Goal: Feedback & Contribution: Contribute content

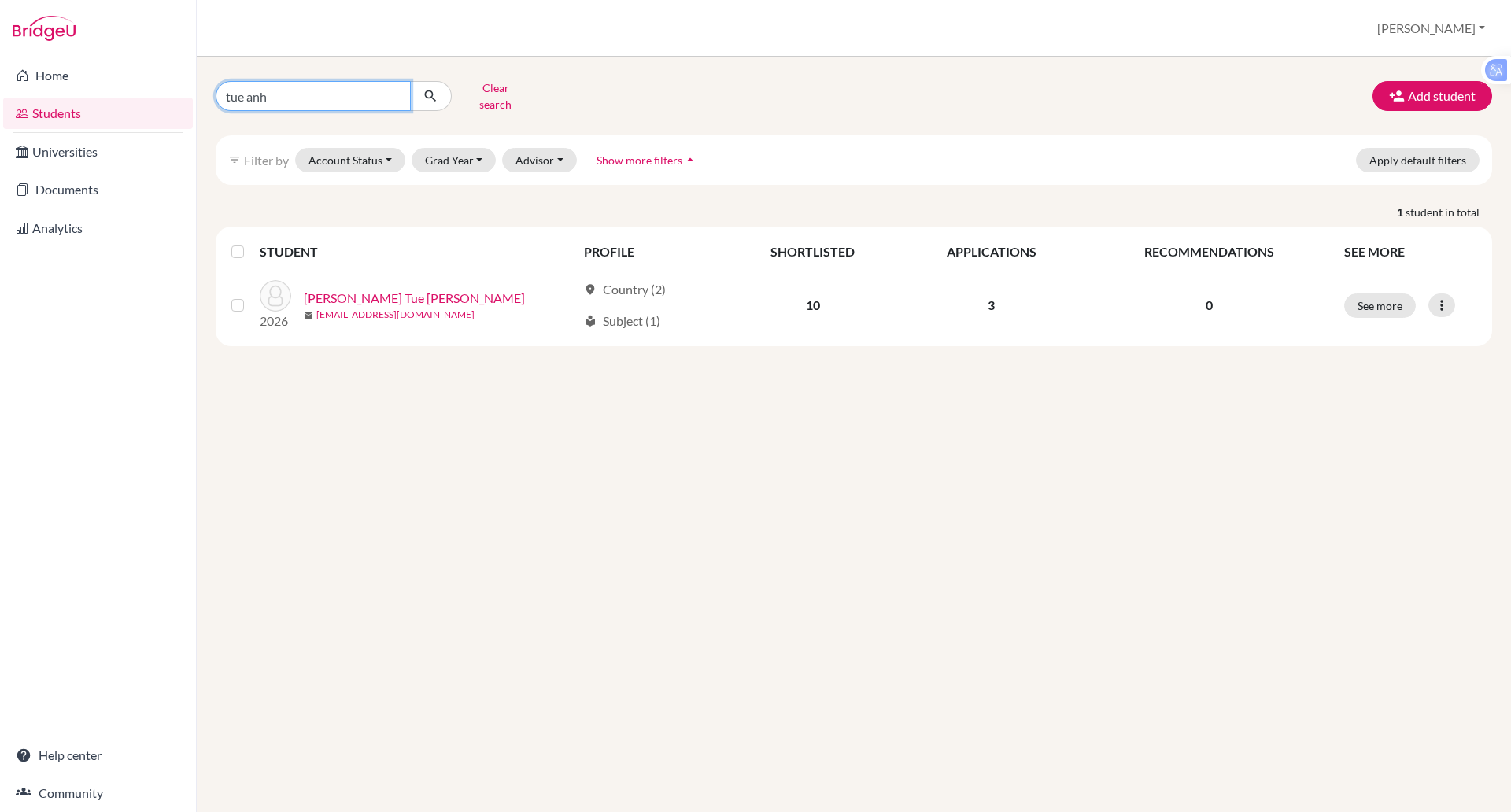
click at [303, 99] on input "tue anh" at bounding box center [313, 96] width 195 height 30
type input "t"
type input "alex"
click button "submit" at bounding box center [430, 96] width 41 height 30
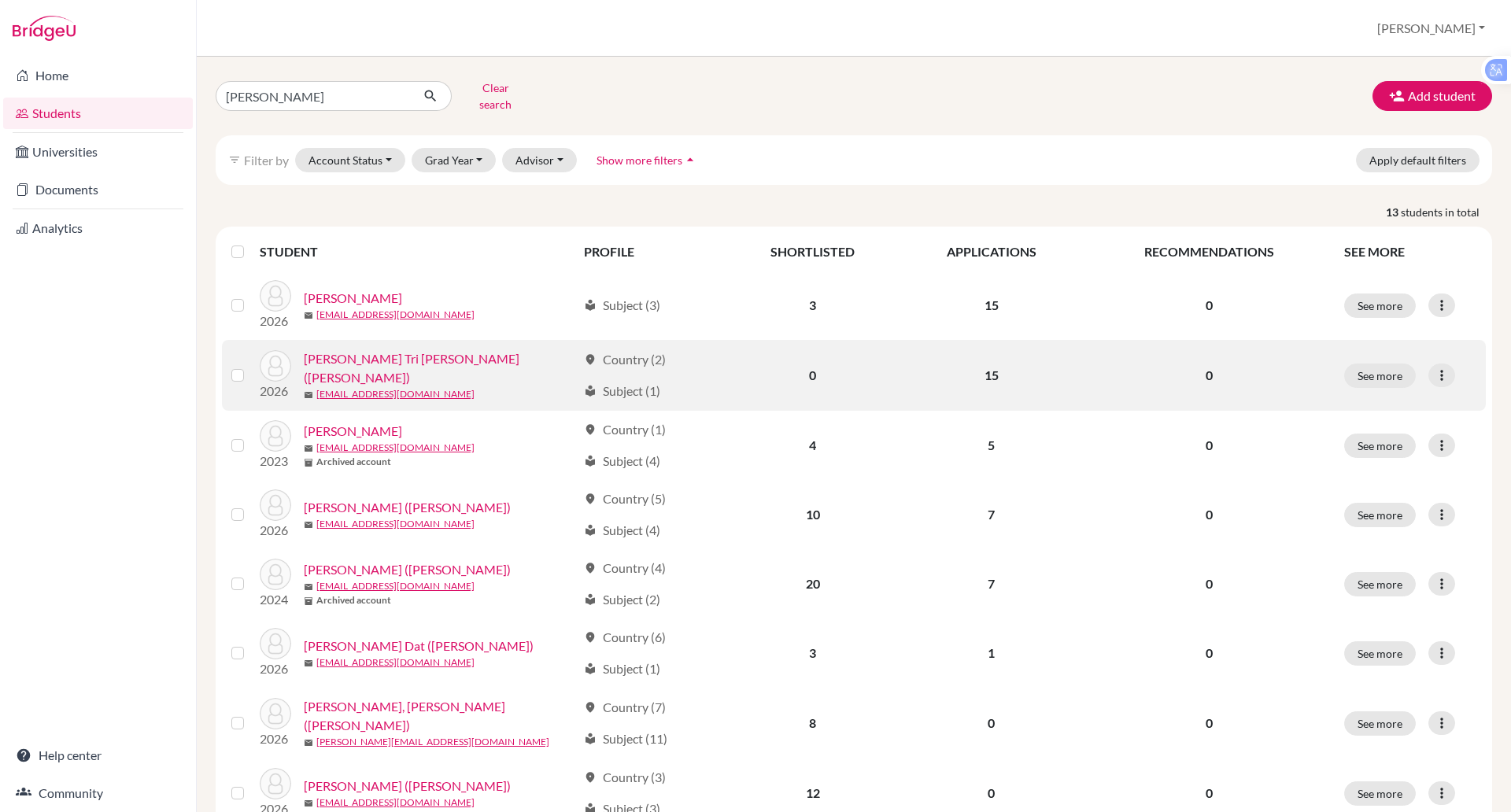
scroll to position [4, 0]
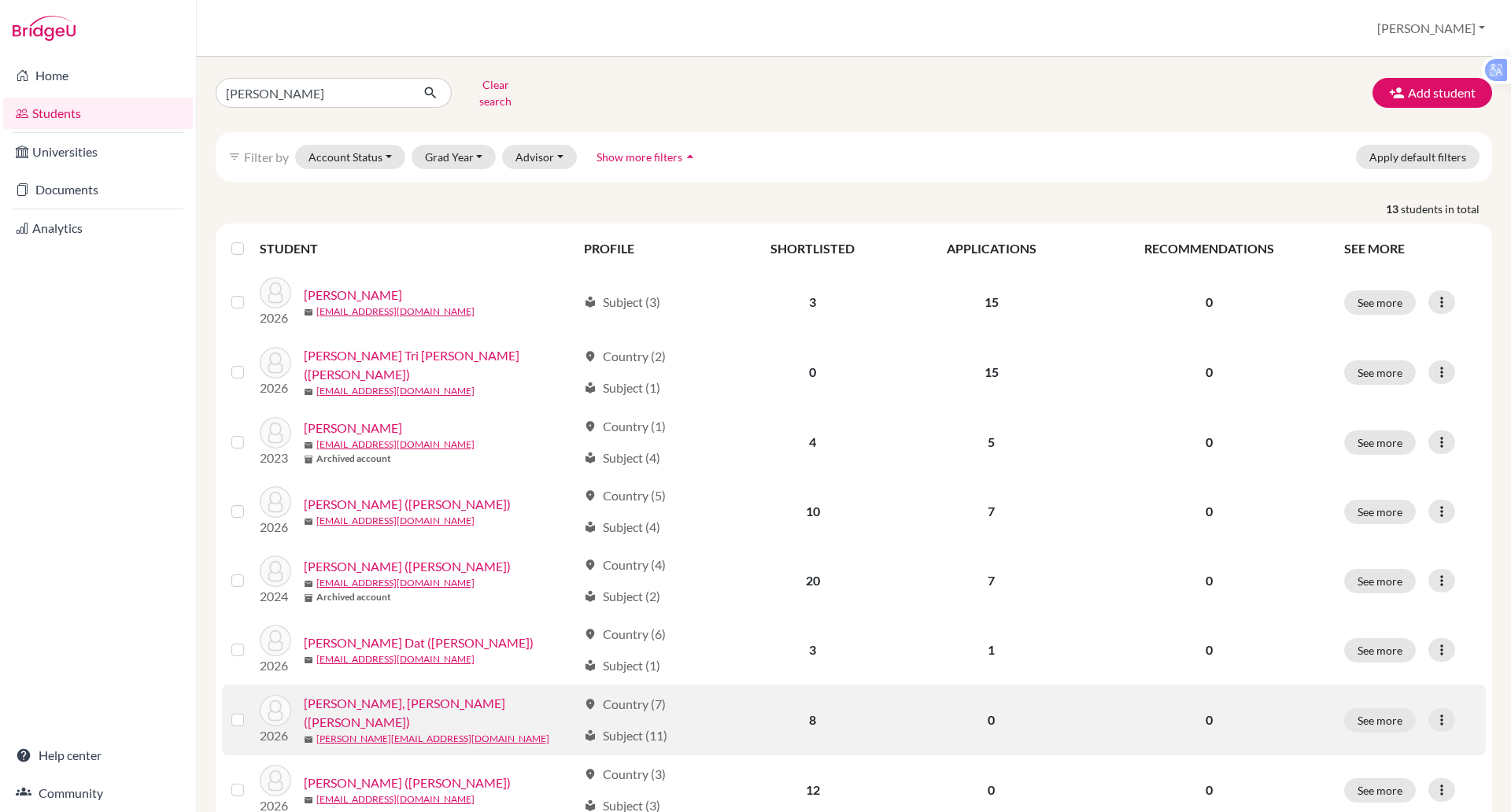
click at [400, 694] on link "Schulz, Alexandra Dang (Alex)" at bounding box center [440, 713] width 273 height 38
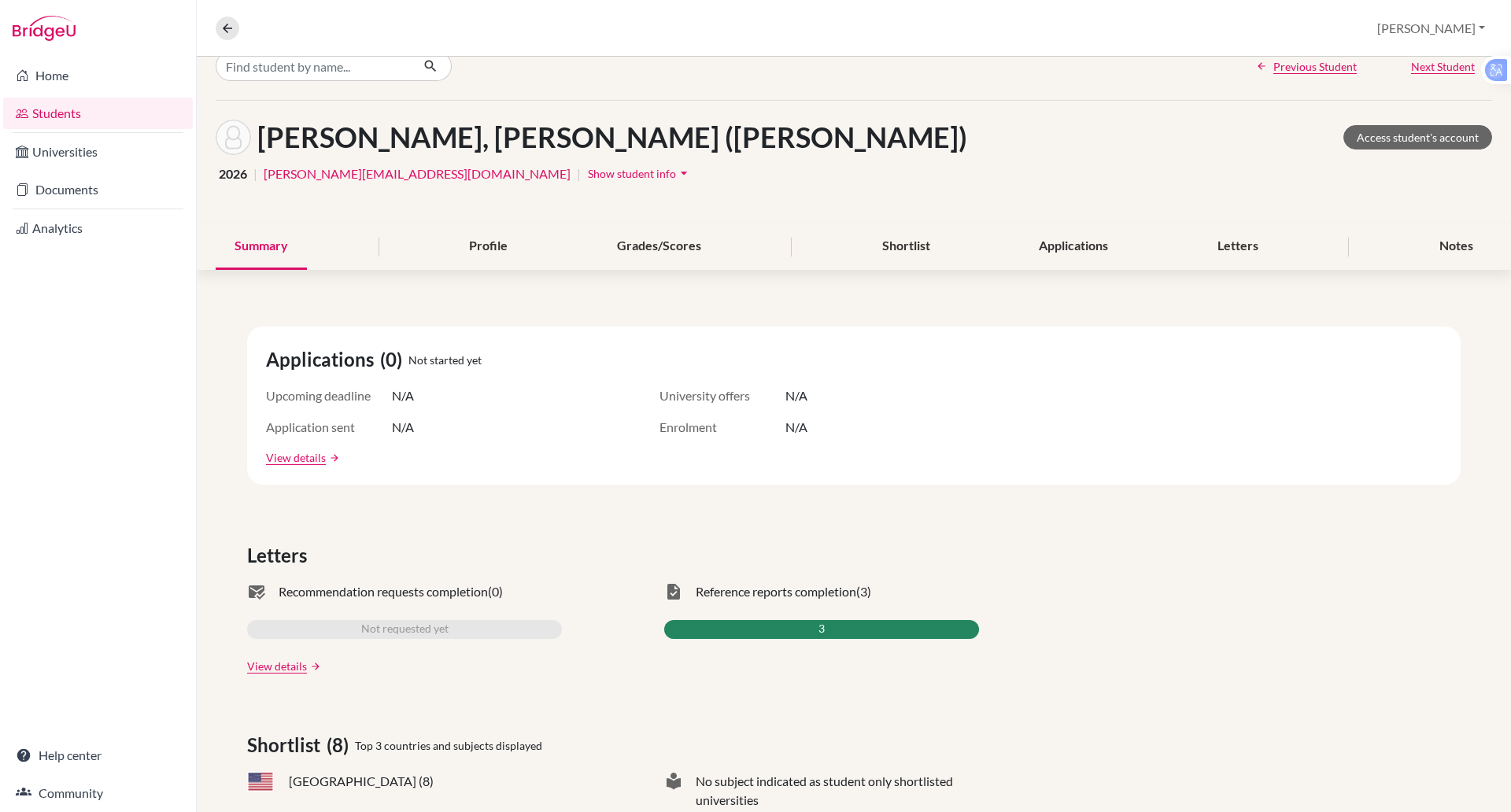
scroll to position [24, 0]
click at [1449, 249] on div "Notes" at bounding box center [1456, 247] width 71 height 47
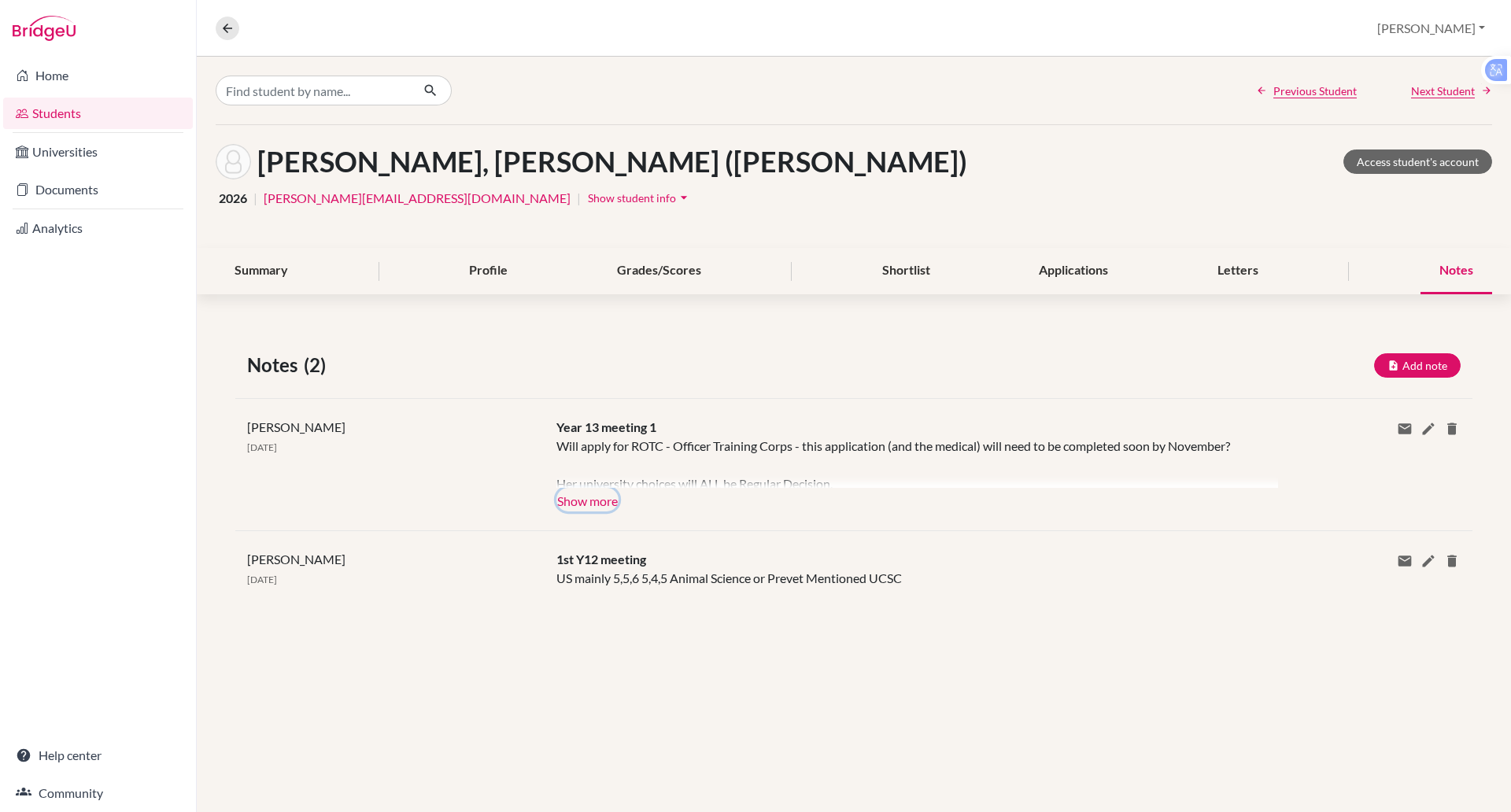
click at [600, 493] on button "Show more" at bounding box center [587, 499] width 62 height 24
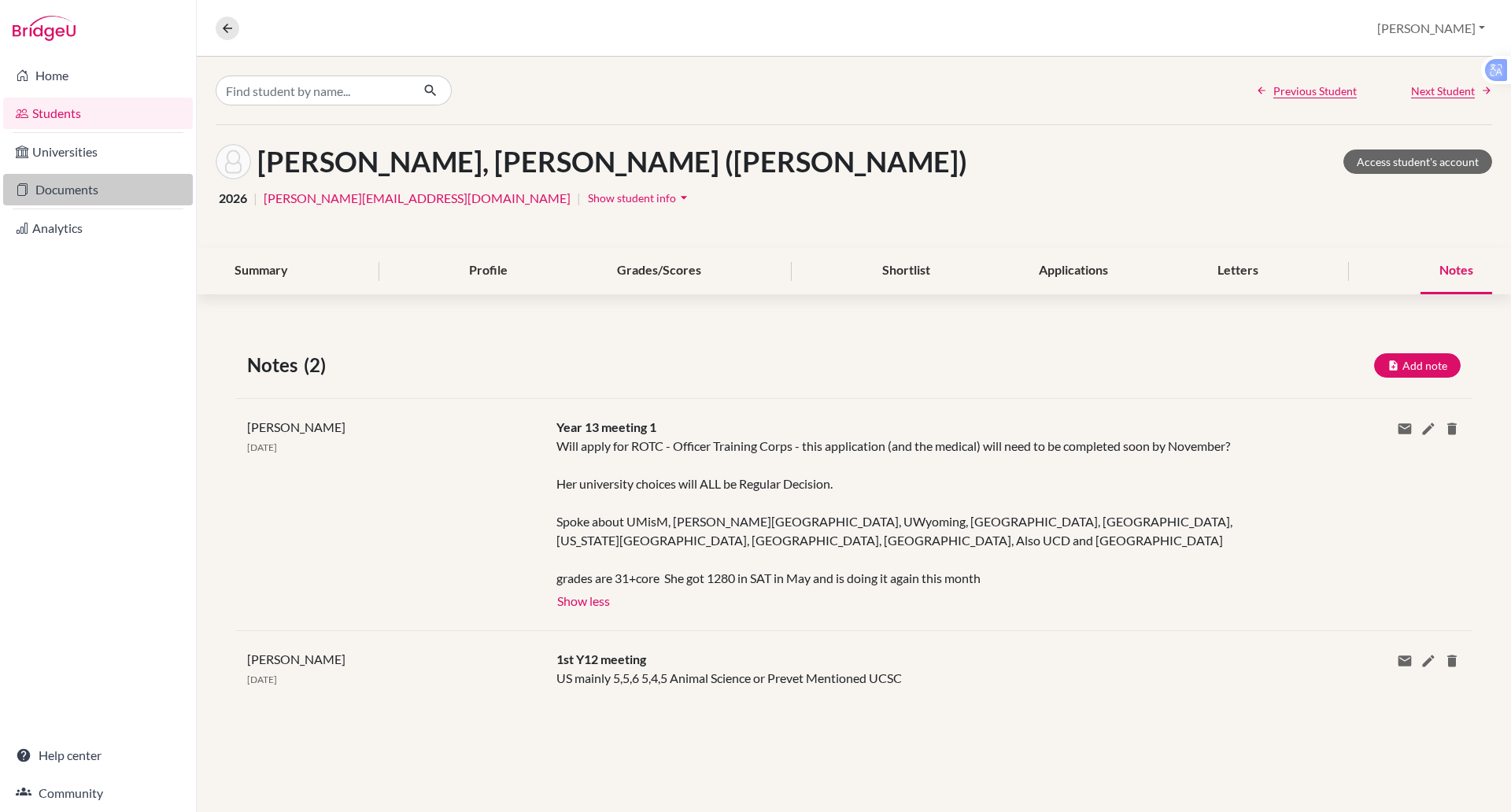
click at [84, 187] on link "Documents" at bounding box center [98, 190] width 189 height 32
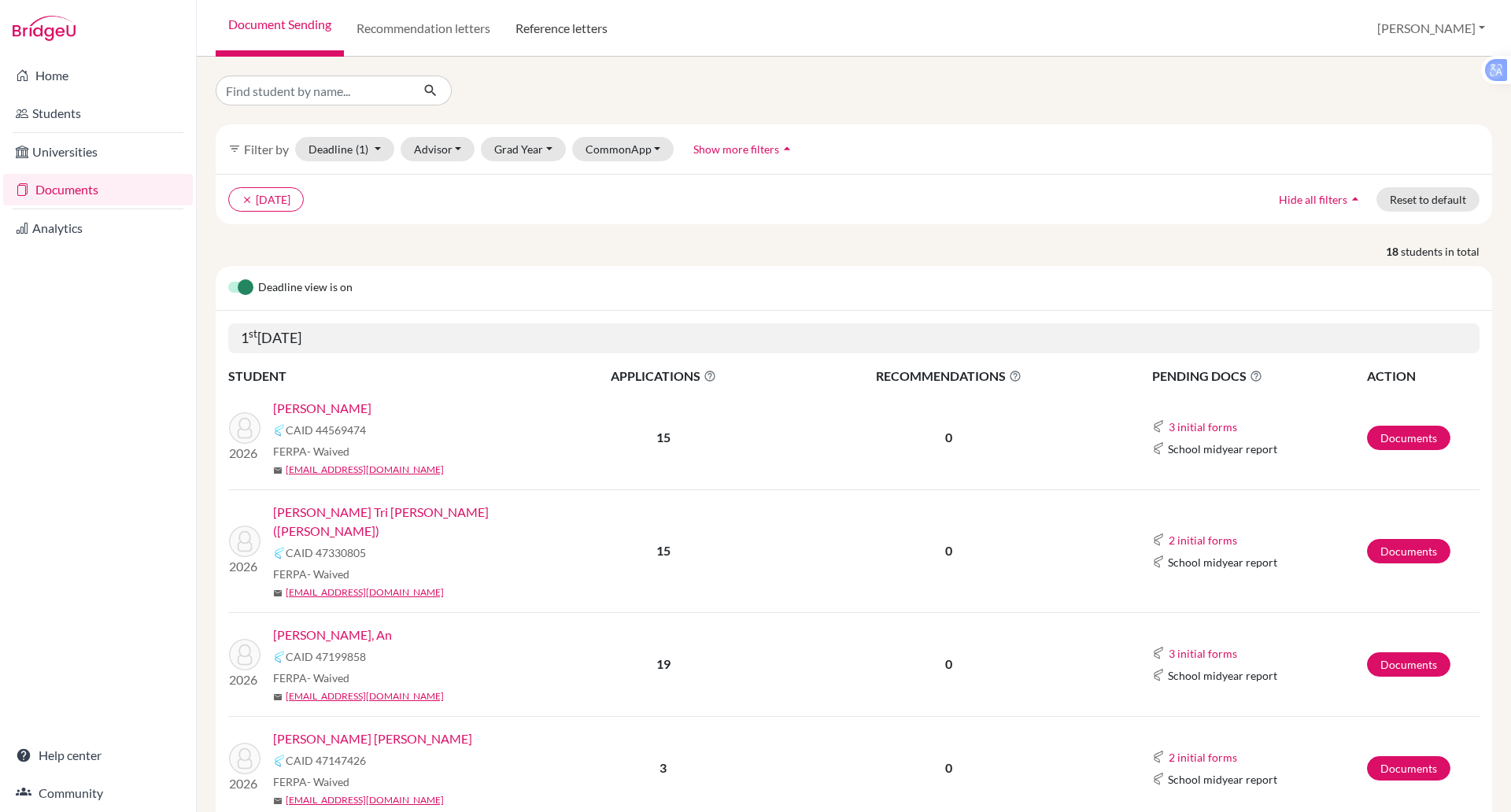
click at [548, 30] on link "Reference letters" at bounding box center [561, 28] width 117 height 56
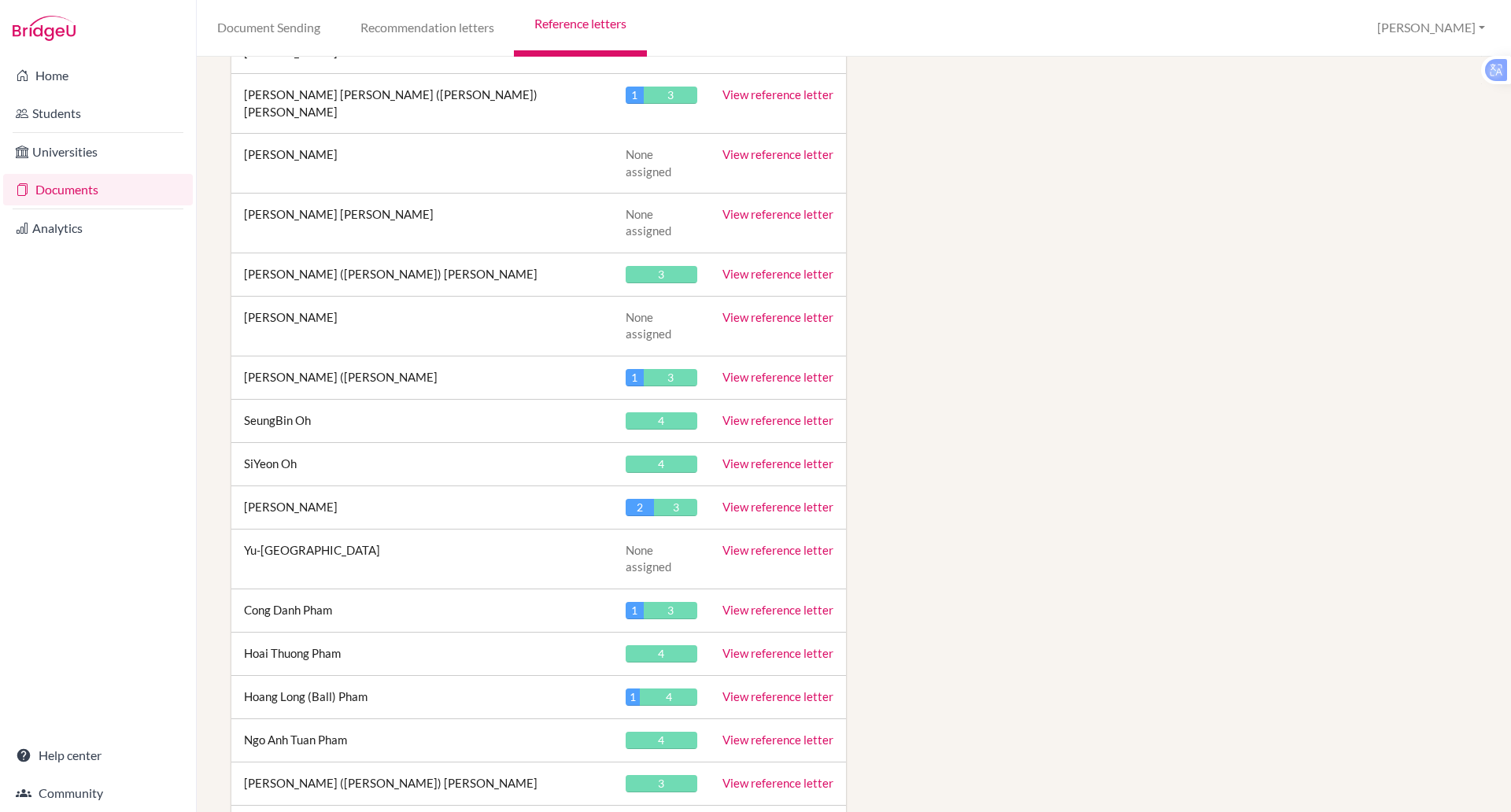
scroll to position [5541, 0]
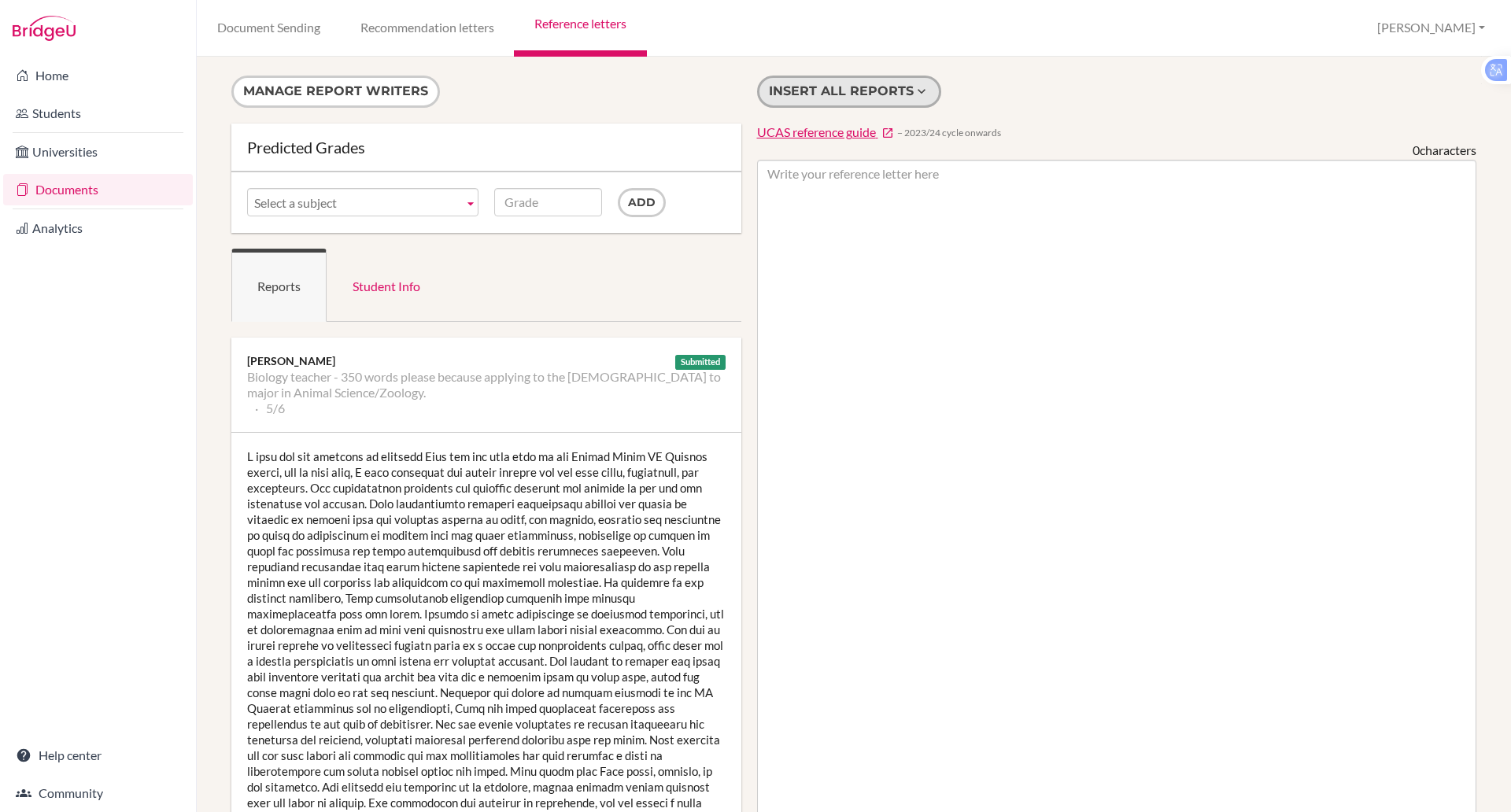
click at [840, 91] on button "Insert all reports" at bounding box center [848, 91] width 184 height 33
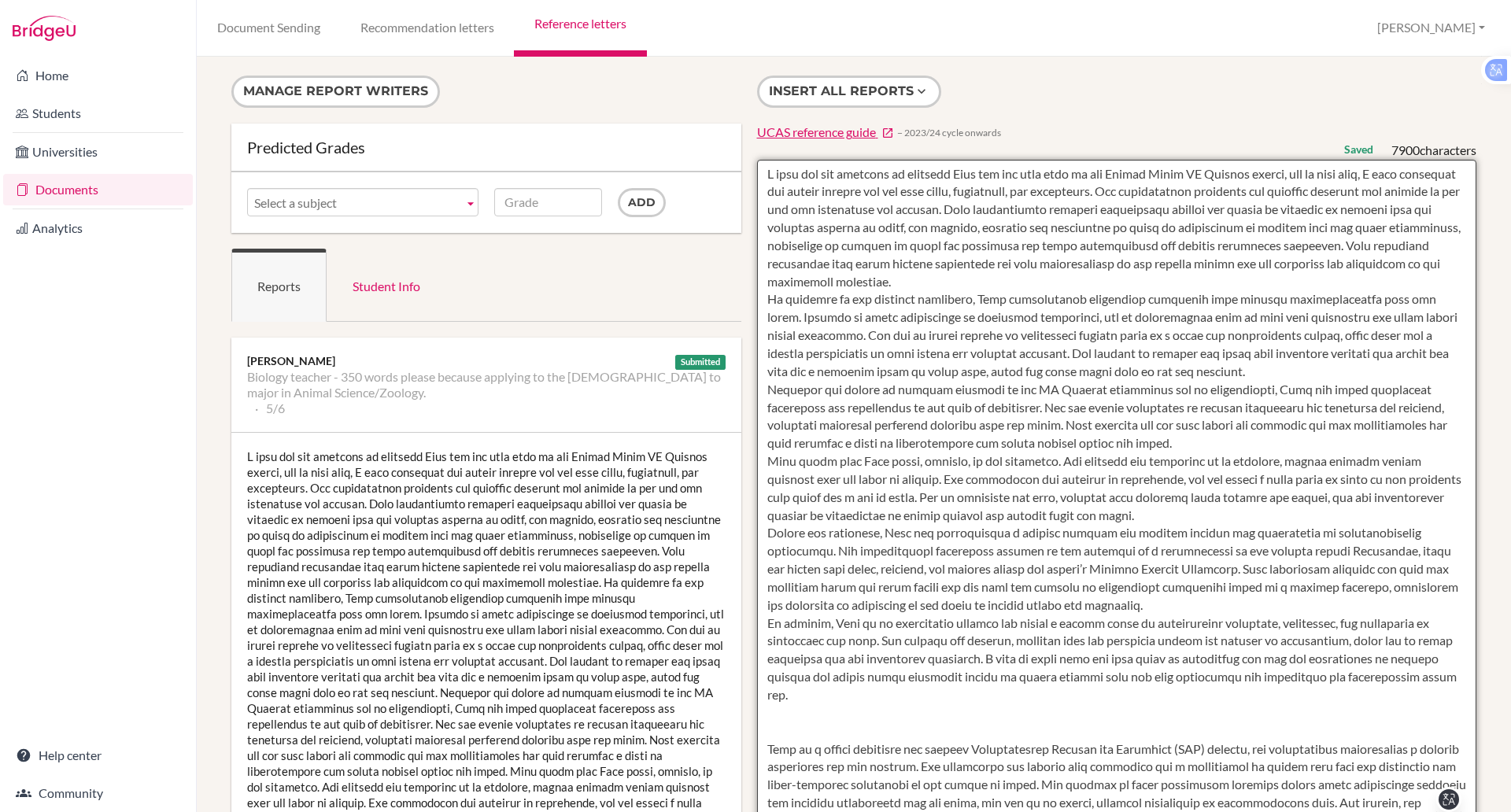
click at [768, 177] on textarea at bounding box center [1117, 615] width 720 height 910
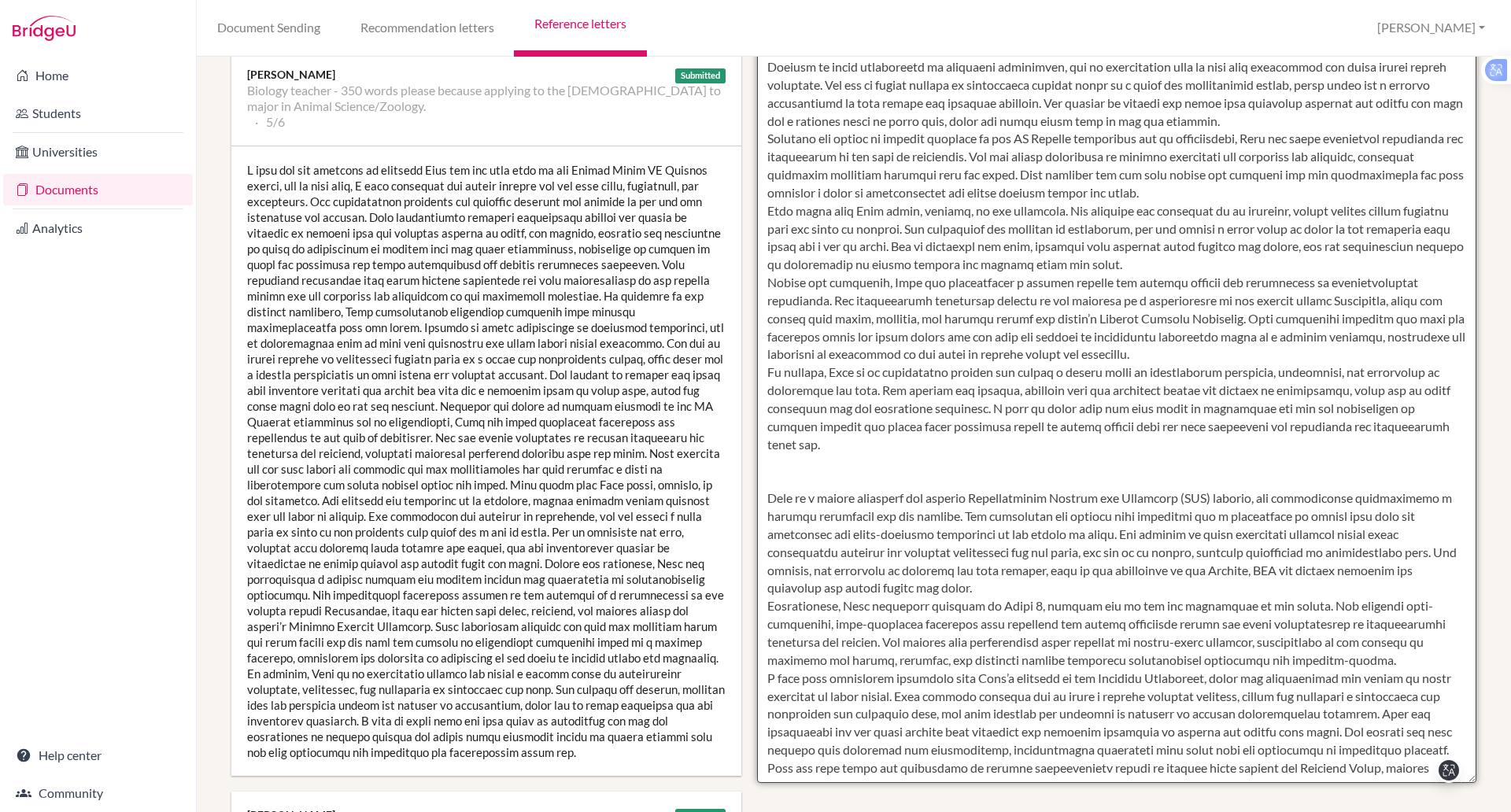
scroll to position [288, 0]
click at [821, 485] on textarea at bounding box center [1117, 326] width 720 height 910
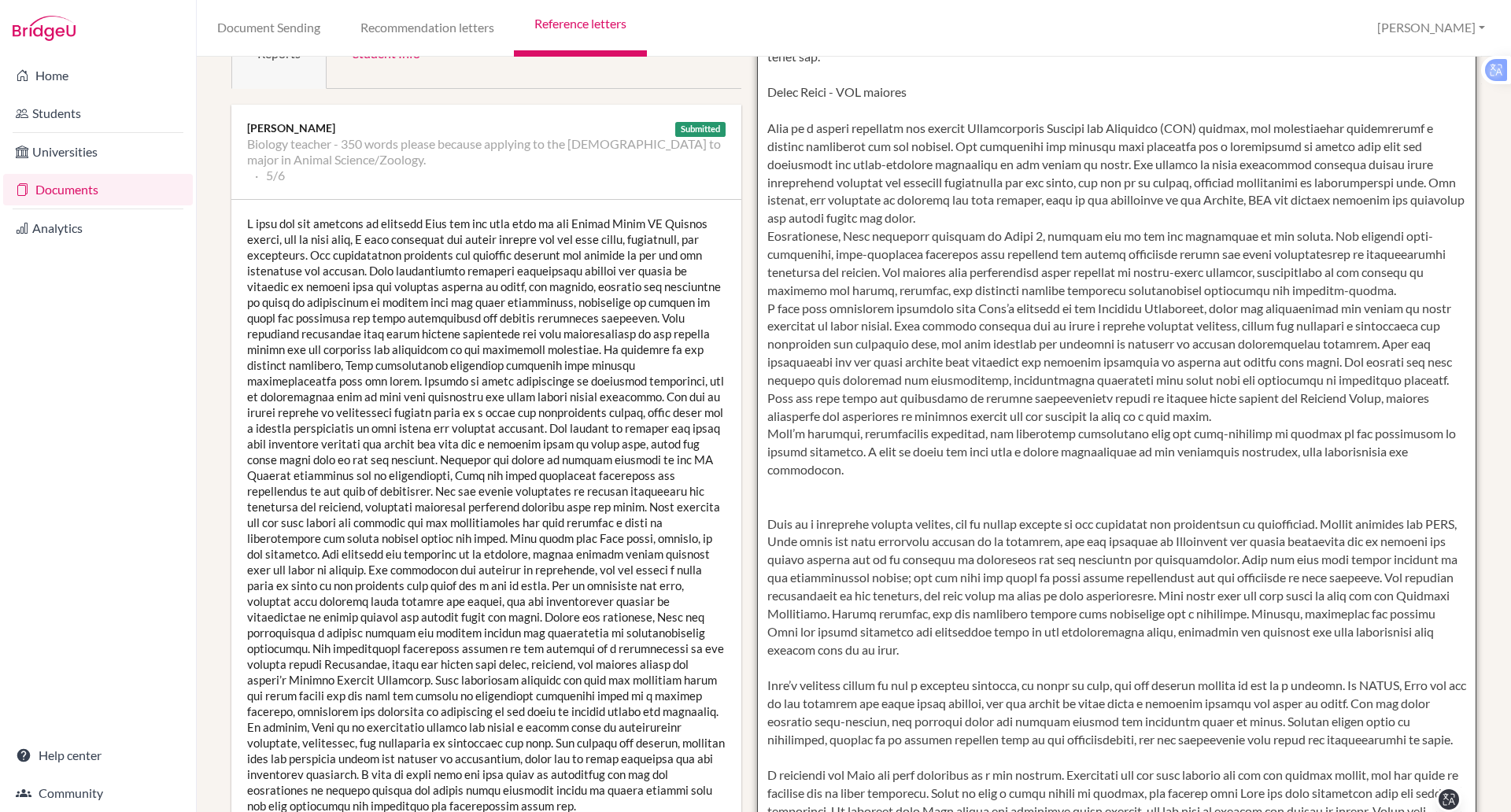
scroll to position [444, 0]
click at [790, 497] on textarea at bounding box center [1117, 382] width 720 height 910
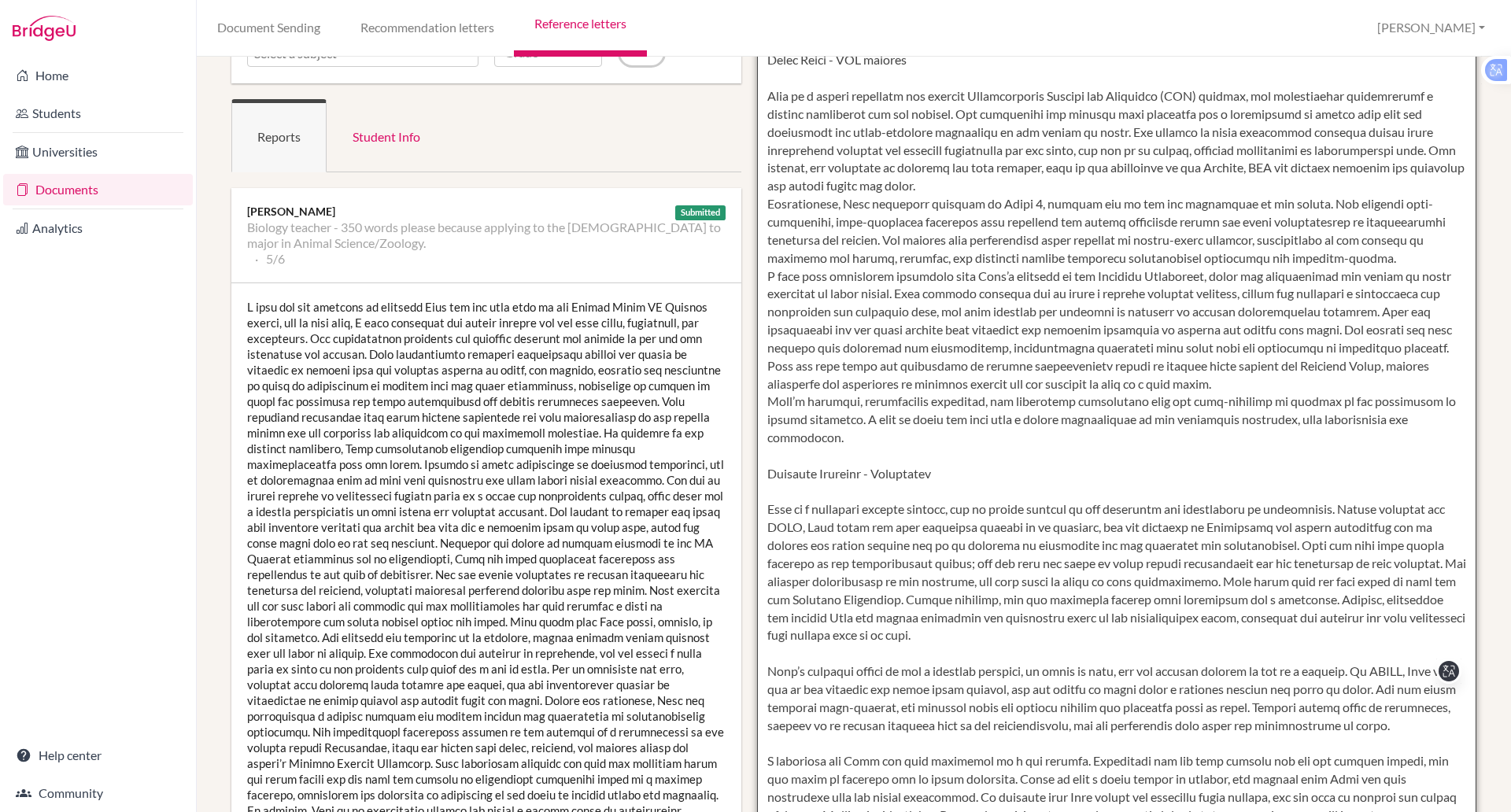
scroll to position [0, 0]
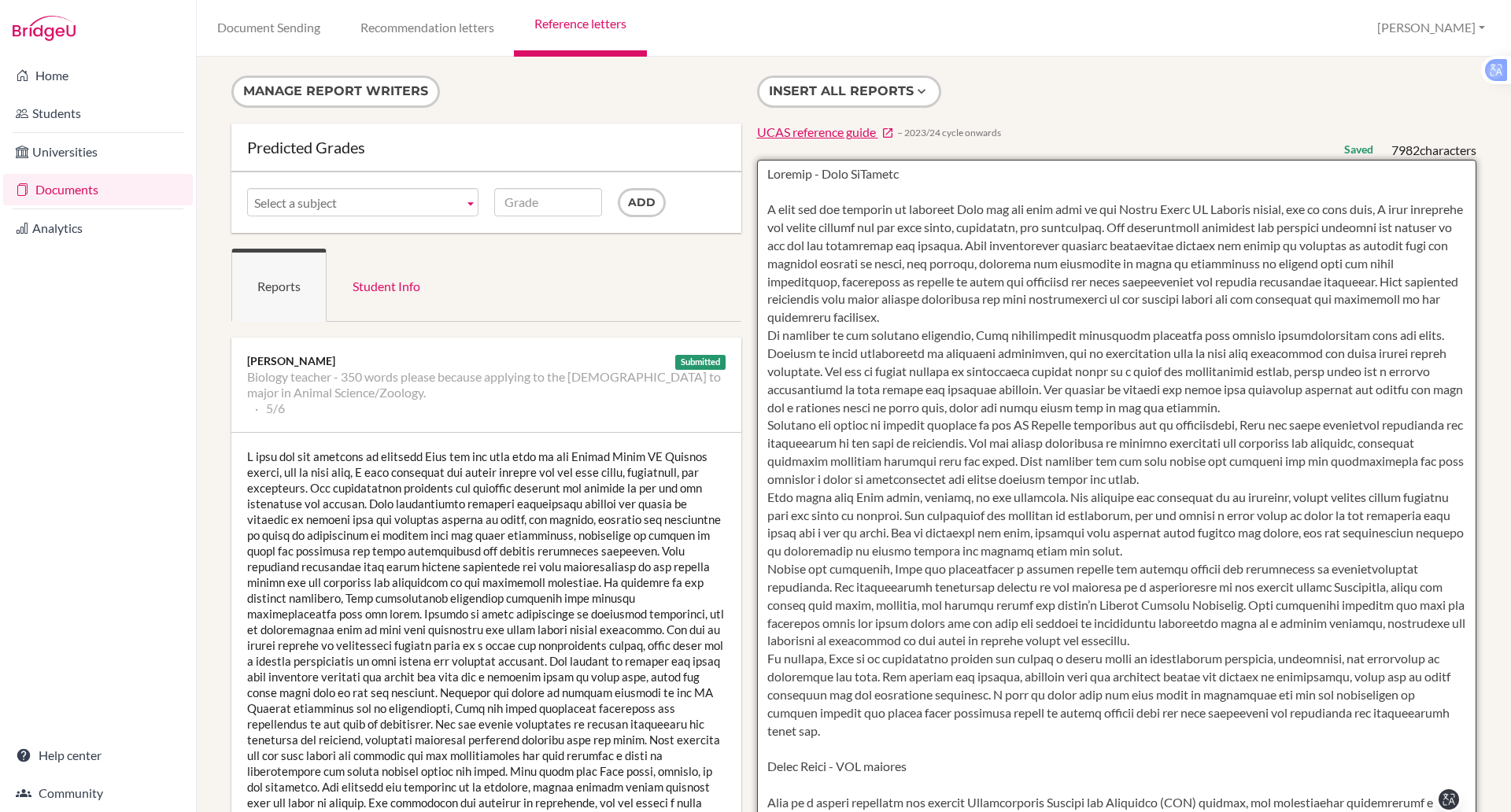
drag, startPoint x: 1111, startPoint y: 375, endPoint x: 762, endPoint y: 152, distance: 414.2
click at [762, 152] on form at bounding box center [1117, 605] width 720 height 927
type textarea "Biology - Cate McKosker I have had the pleasure of teaching Alex for the past y…"
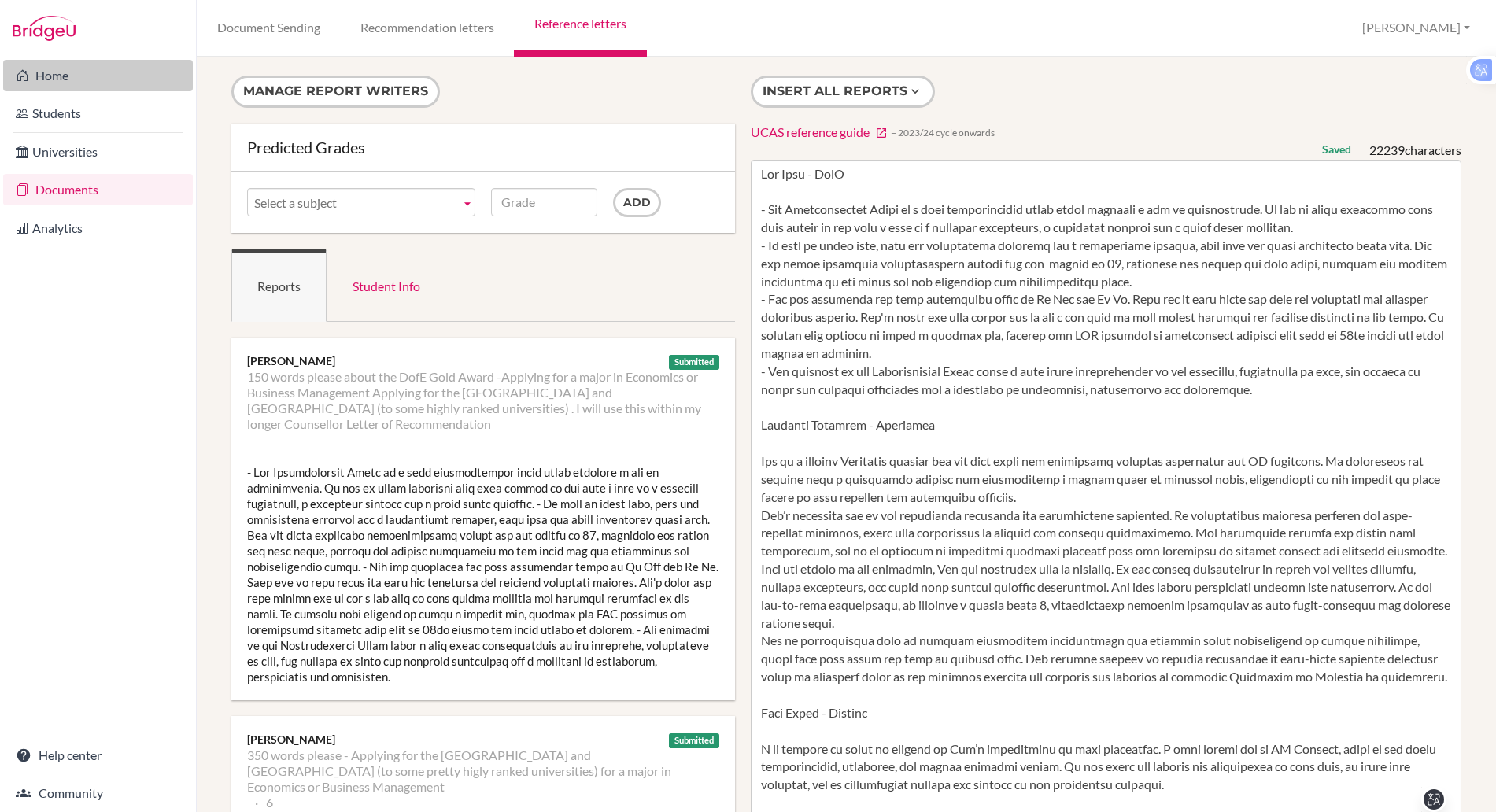
scroll to position [2826, 0]
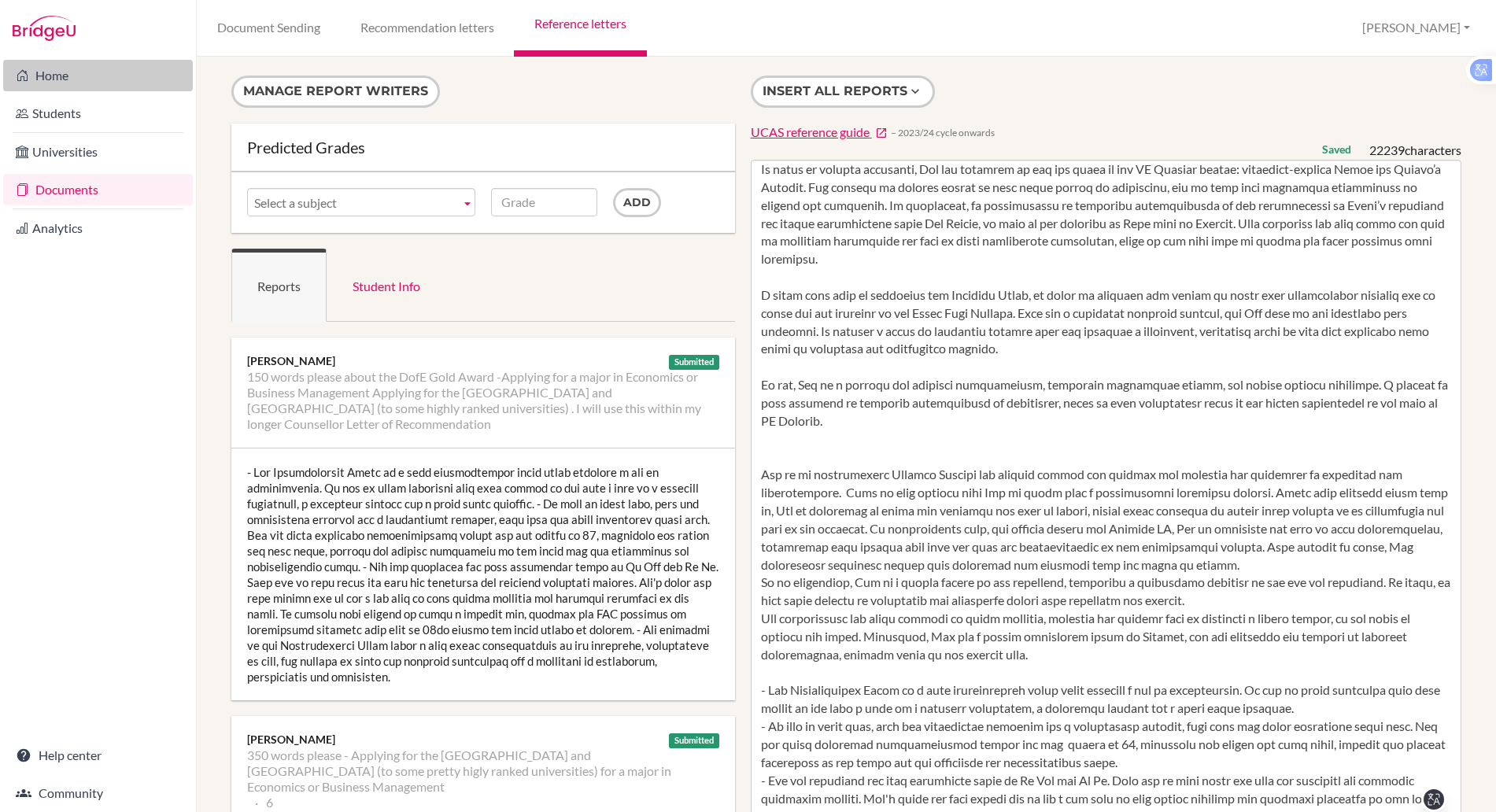
click at [52, 72] on link "Home" at bounding box center [98, 76] width 189 height 32
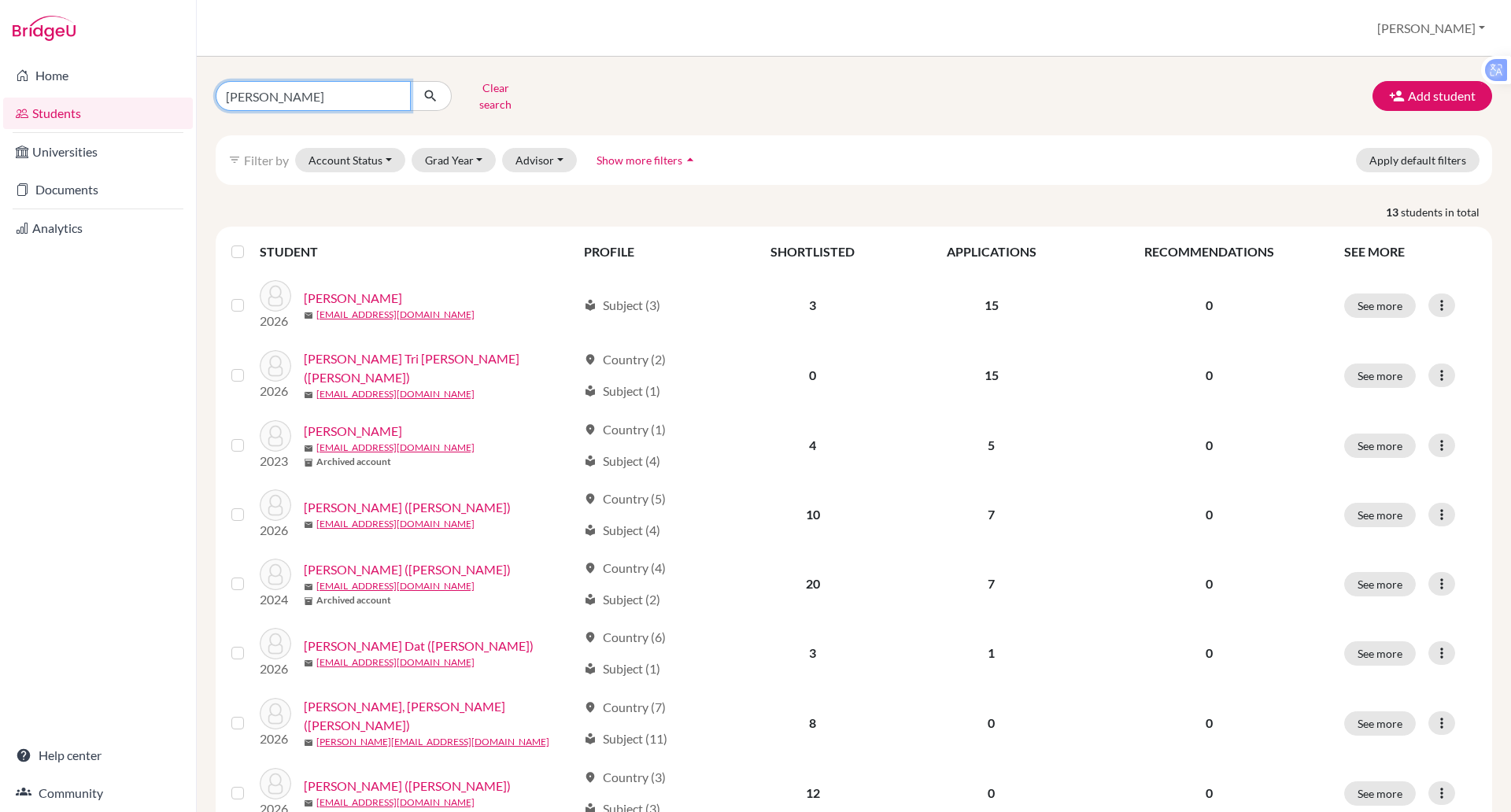
click at [305, 105] on input "[PERSON_NAME]" at bounding box center [313, 96] width 195 height 30
type input "a"
type input "[PERSON_NAME]"
click button "submit" at bounding box center [430, 96] width 41 height 30
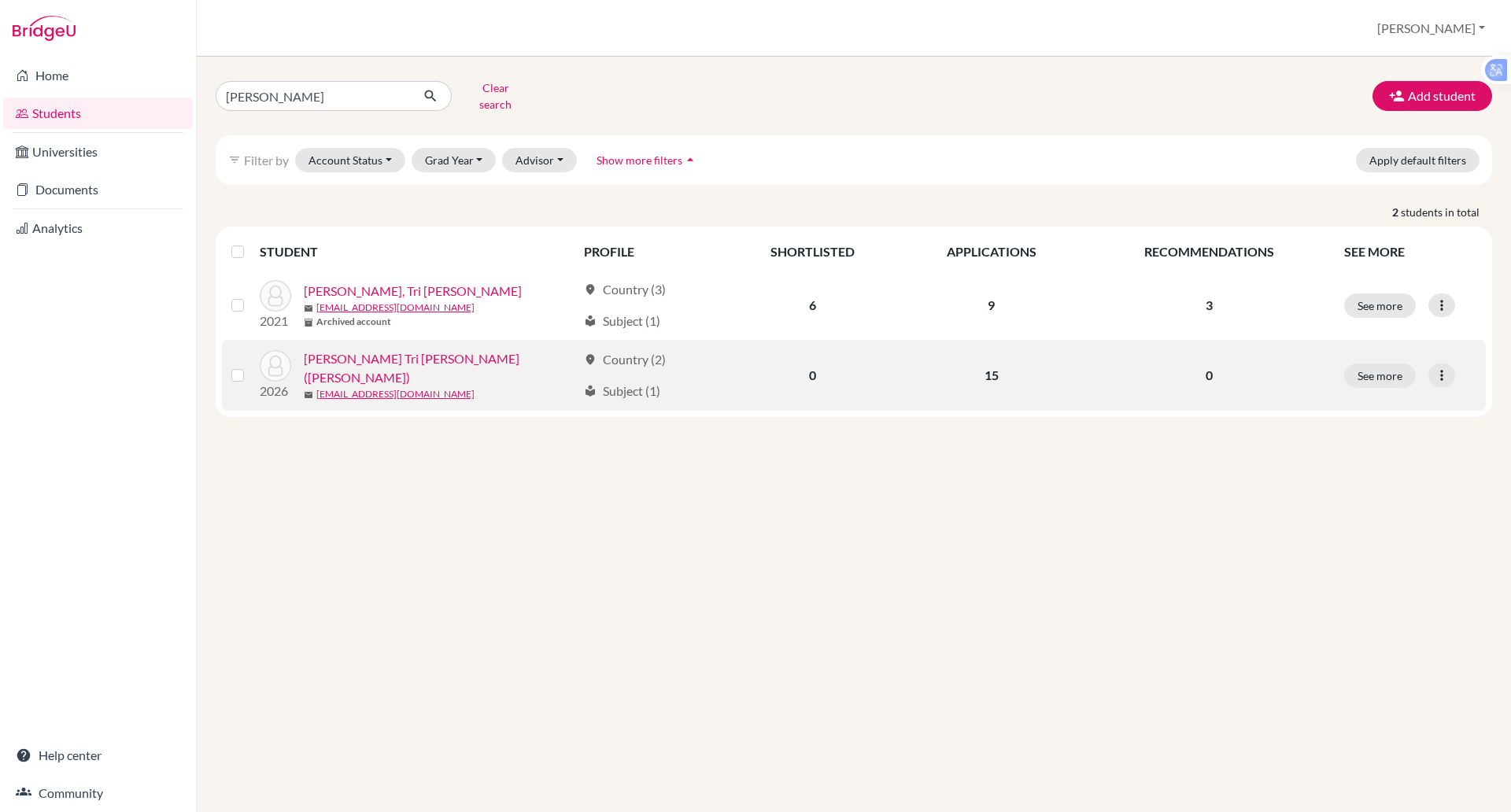
click at [399, 356] on link "[PERSON_NAME] Tri [PERSON_NAME] ([PERSON_NAME])" at bounding box center [440, 368] width 273 height 38
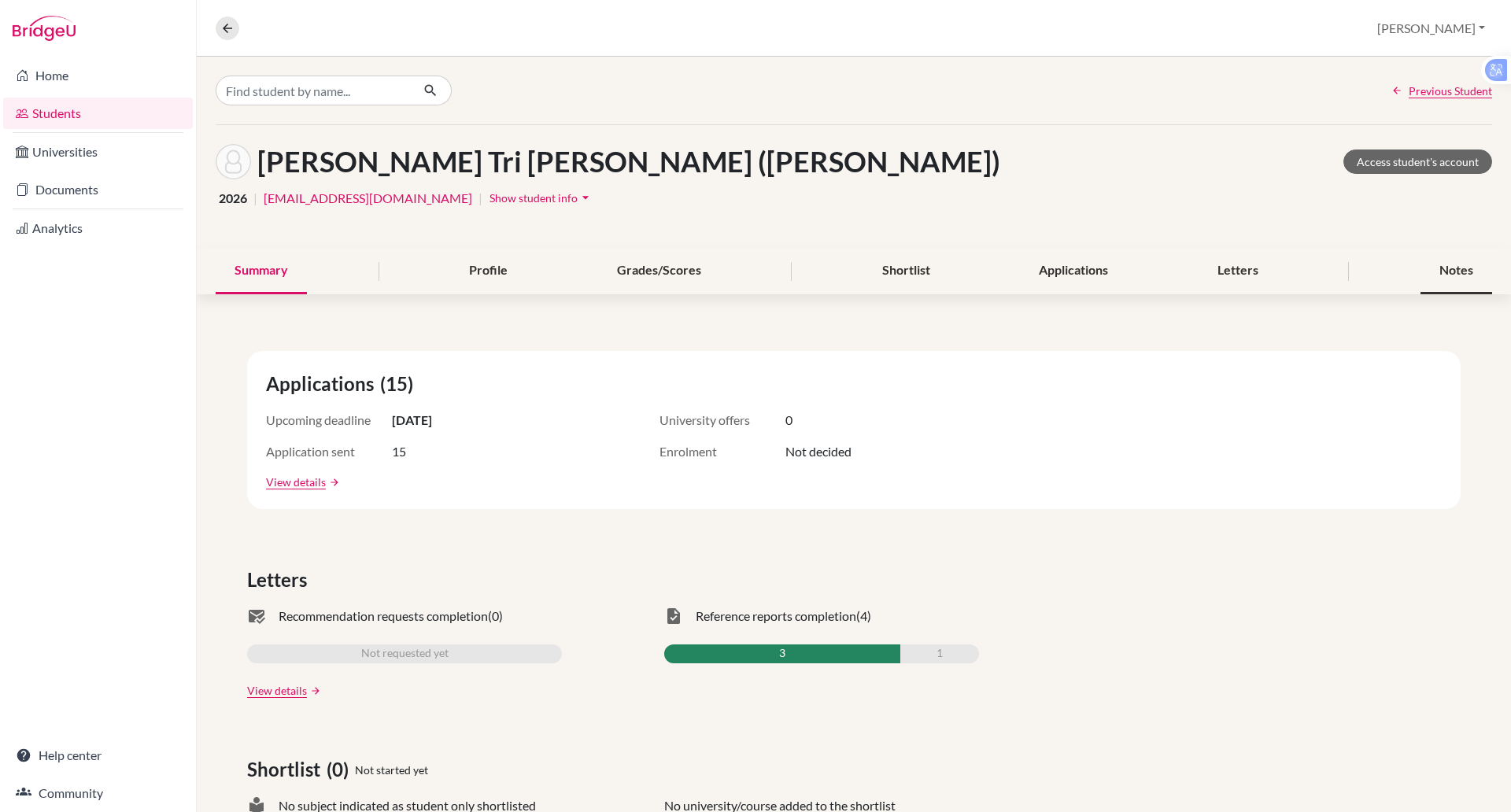
click at [1428, 279] on div "Notes" at bounding box center [1456, 271] width 71 height 47
